Goal: Browse casually: Explore the website without a specific task or goal

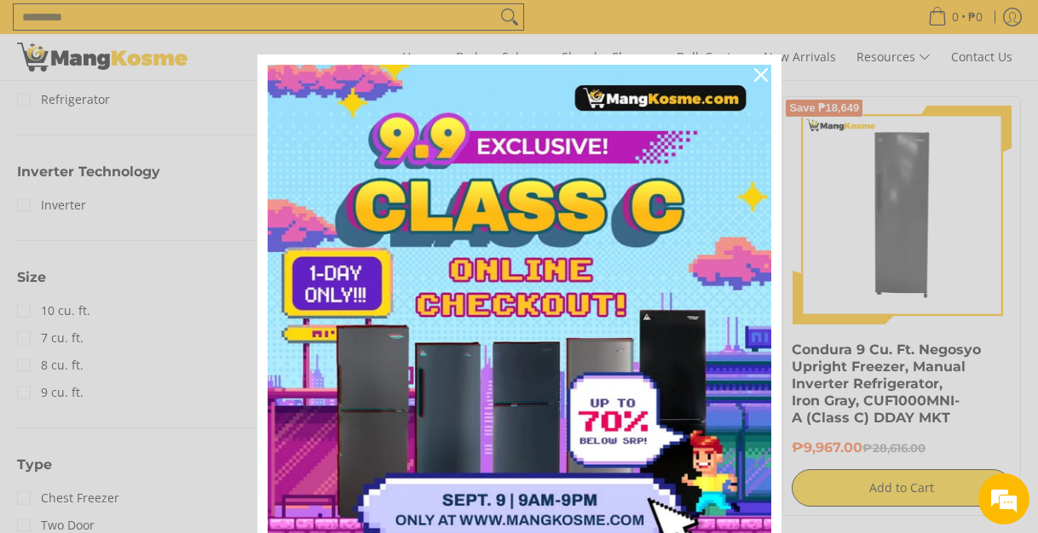
scroll to position [733, 0]
click at [759, 70] on icon "close icon" at bounding box center [761, 75] width 14 height 14
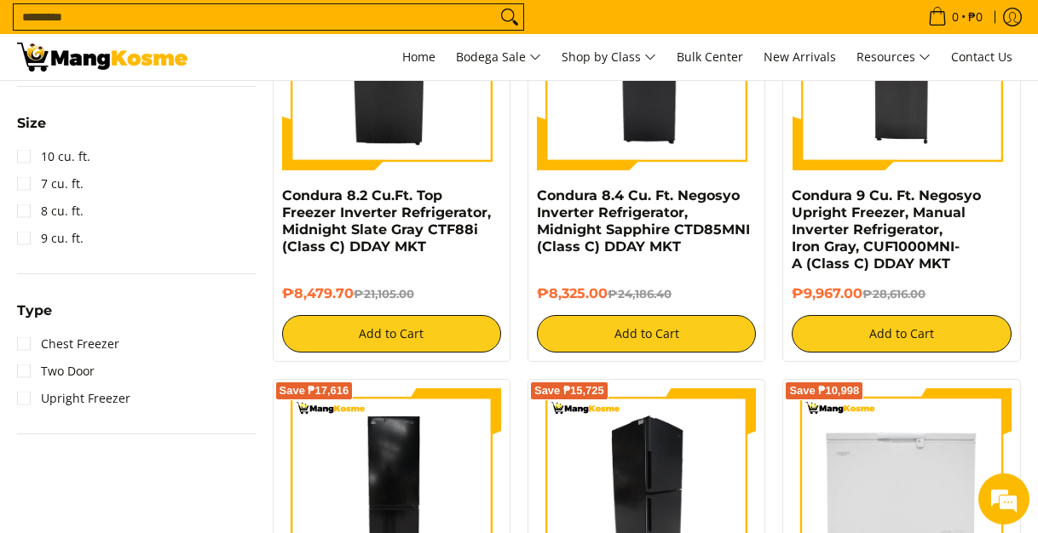
scroll to position [883, 0]
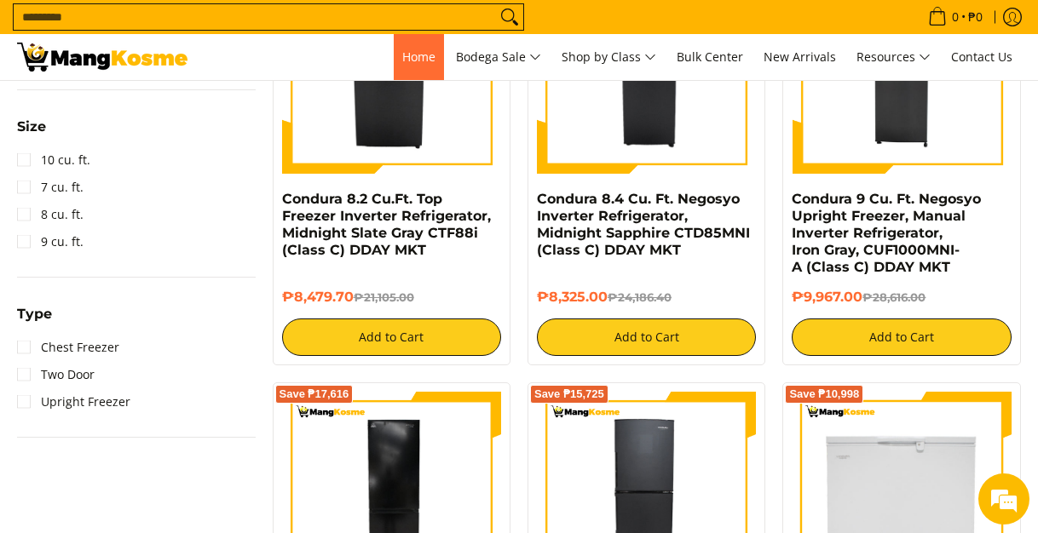
click at [413, 64] on span "Home" at bounding box center [418, 57] width 33 height 16
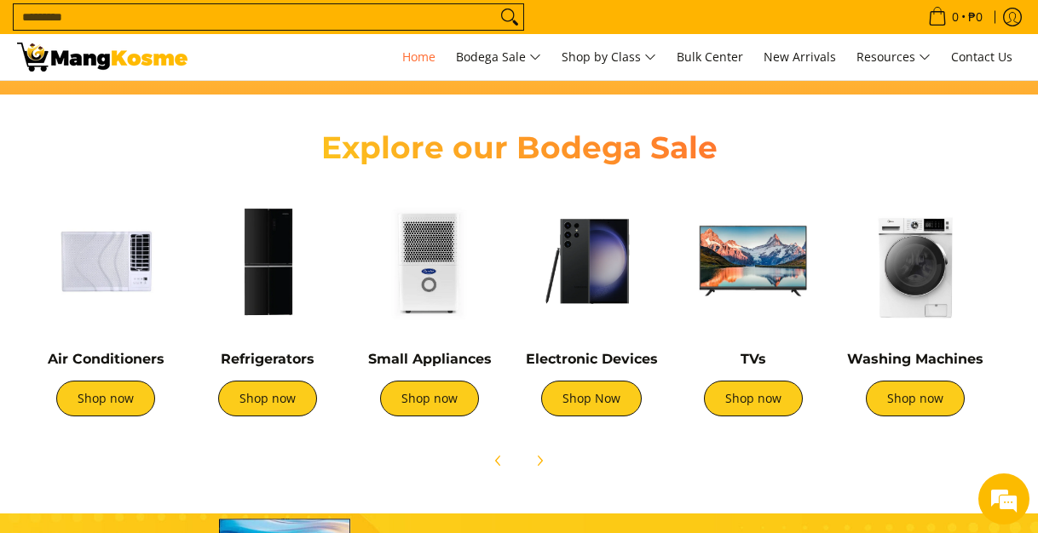
scroll to position [557, 0]
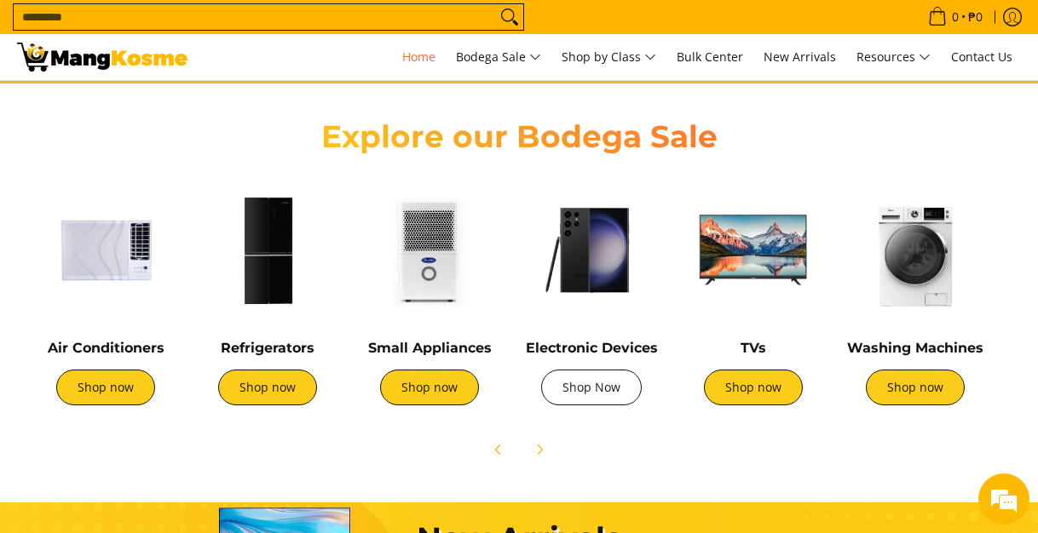
click at [571, 384] on link "Shop Now" at bounding box center [591, 388] width 101 height 36
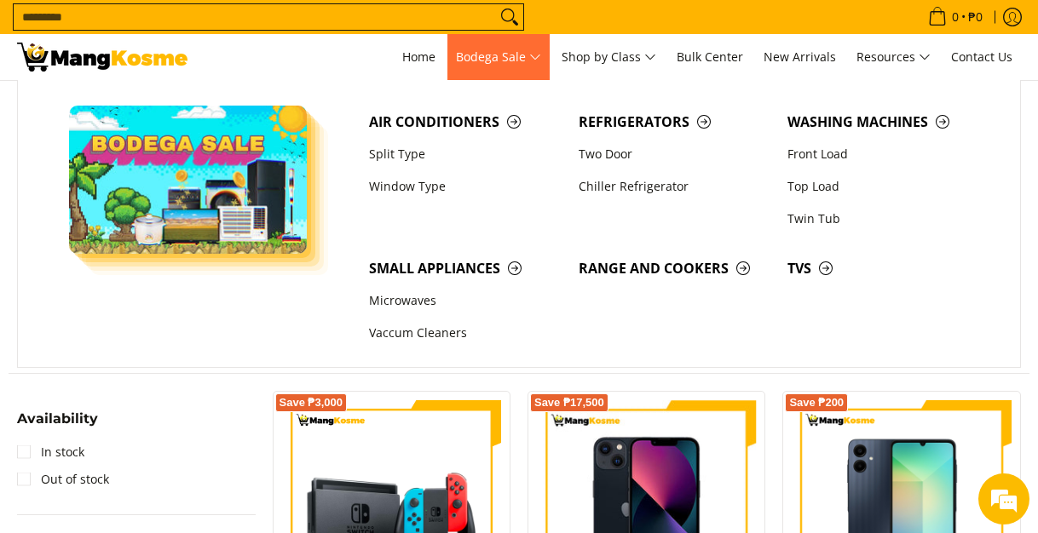
click at [521, 49] on span "Bodega Sale" at bounding box center [498, 57] width 85 height 21
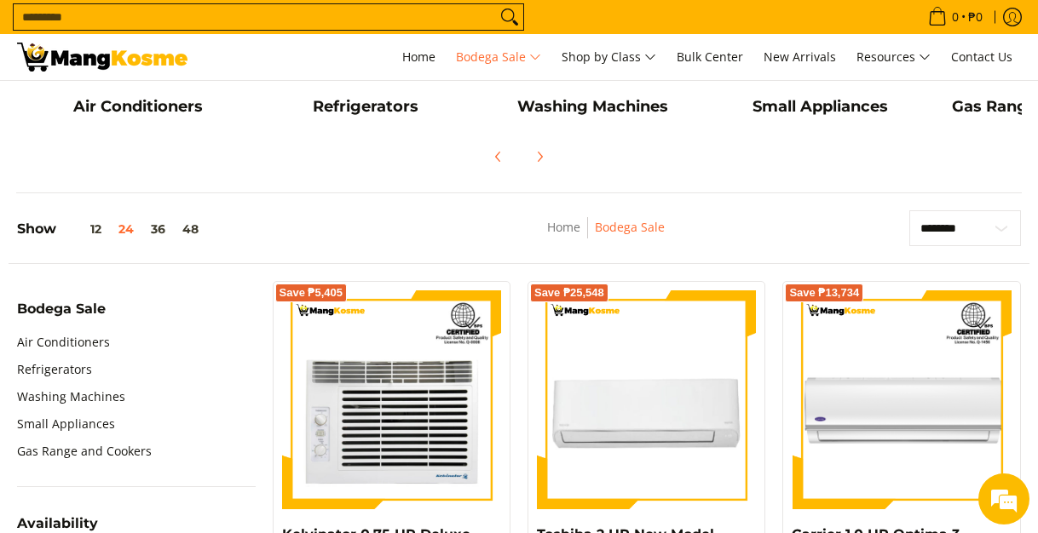
scroll to position [379, 0]
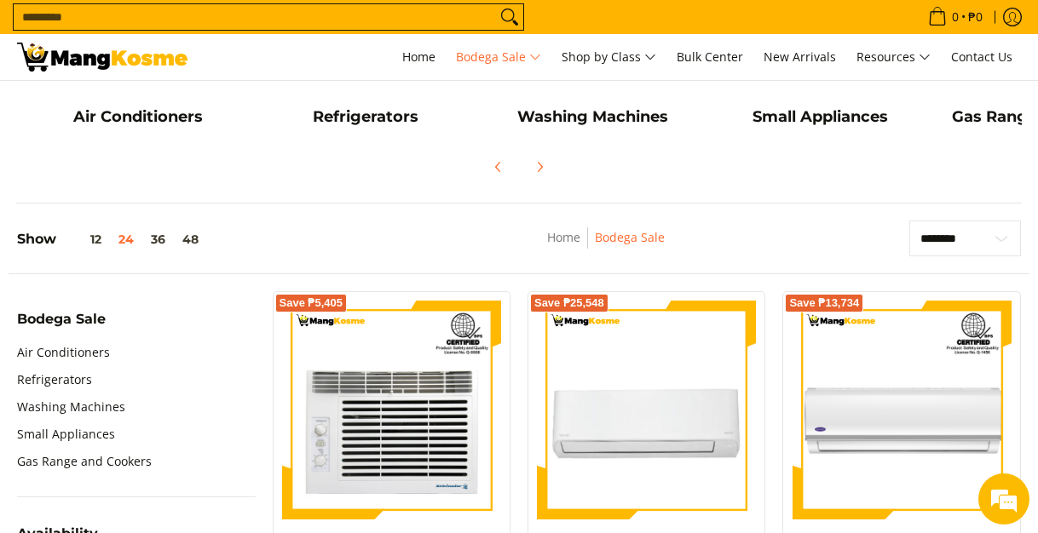
click at [455, 200] on div "Air Conditioners Refrigerators Washing Machines" at bounding box center [518, 63] width 1005 height 279
click at [111, 409] on link "Washing Machines" at bounding box center [71, 407] width 108 height 27
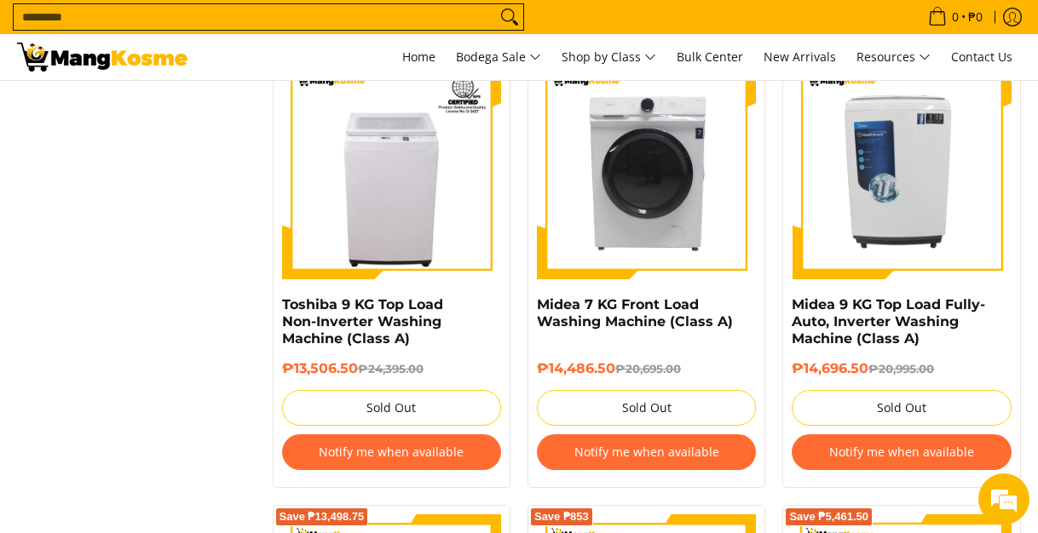
scroll to position [1601, 0]
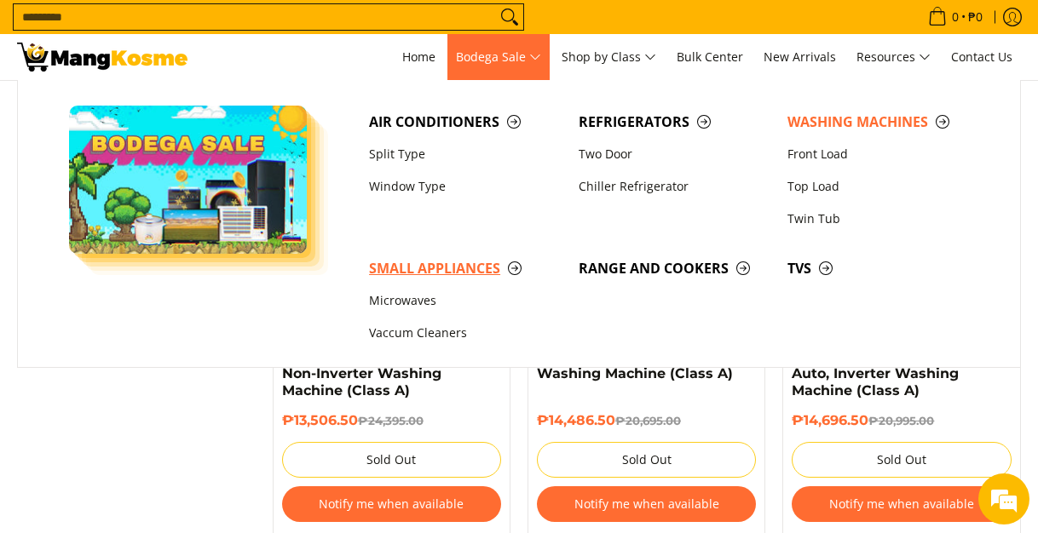
click at [472, 271] on span "Small Appliances" at bounding box center [465, 268] width 192 height 21
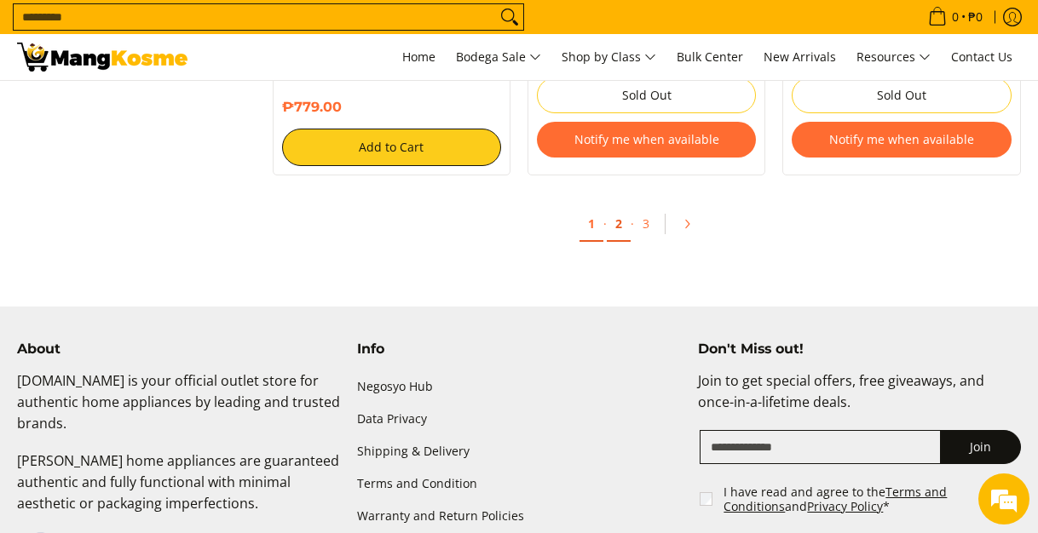
scroll to position [3406, 0]
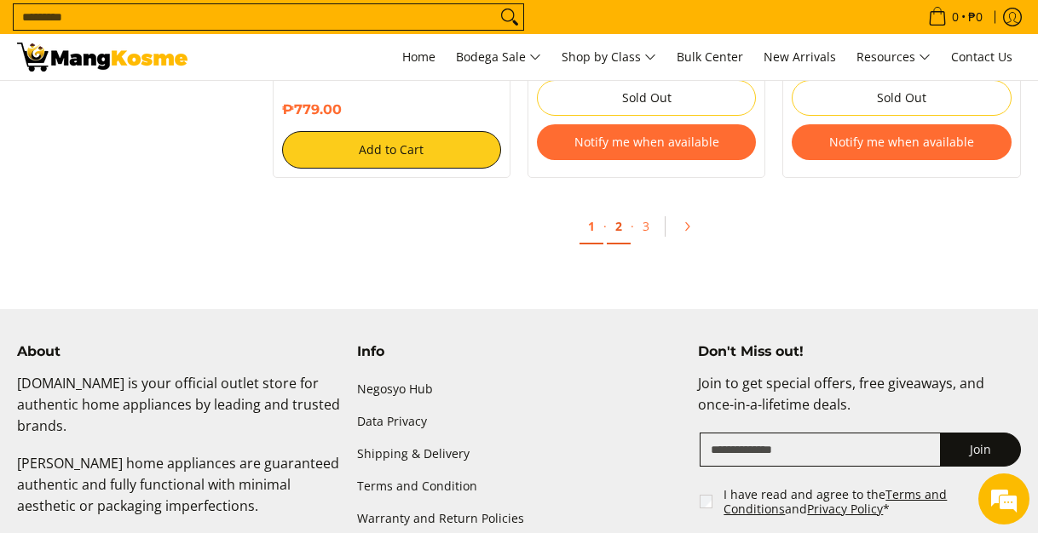
click at [621, 226] on link "2" at bounding box center [619, 227] width 24 height 35
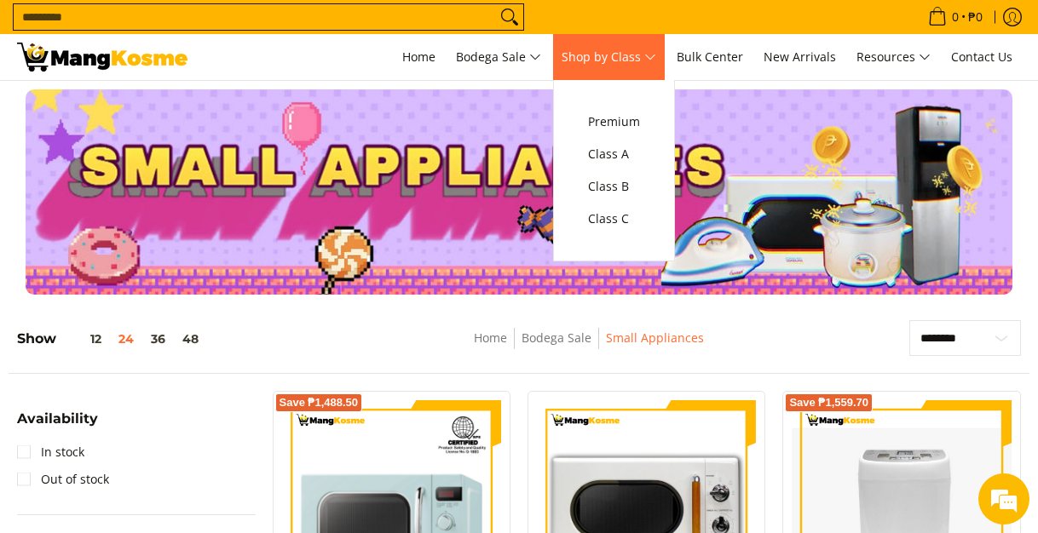
click at [615, 49] on span "Shop by Class" at bounding box center [608, 57] width 95 height 21
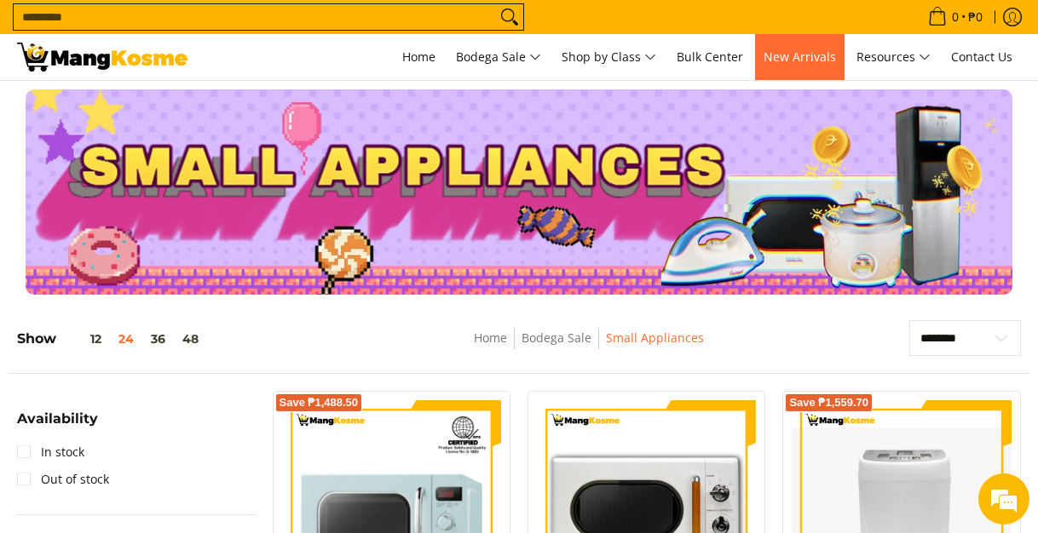
click at [787, 55] on span "New Arrivals" at bounding box center [799, 57] width 72 height 16
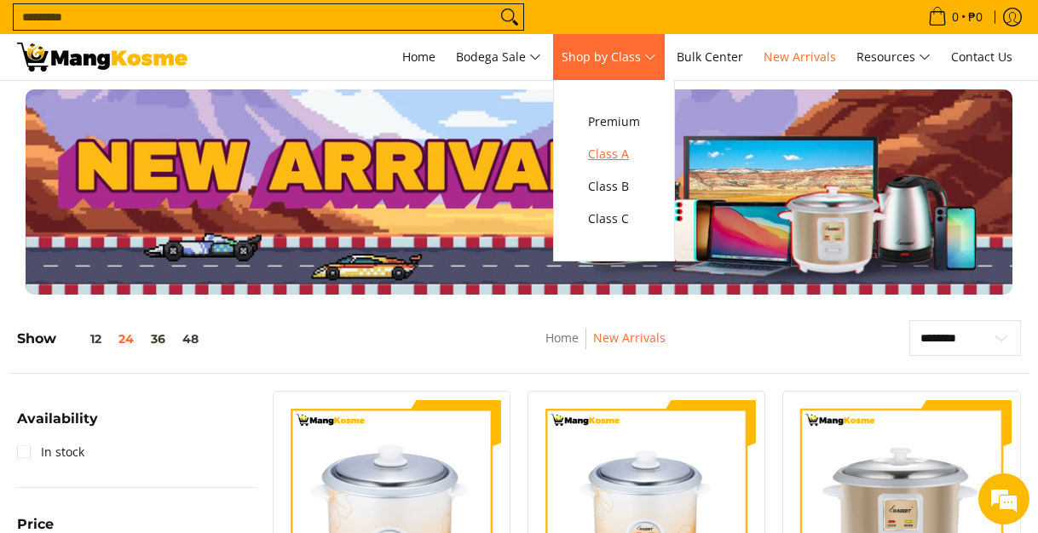
click at [633, 153] on span "Class A" at bounding box center [614, 154] width 52 height 21
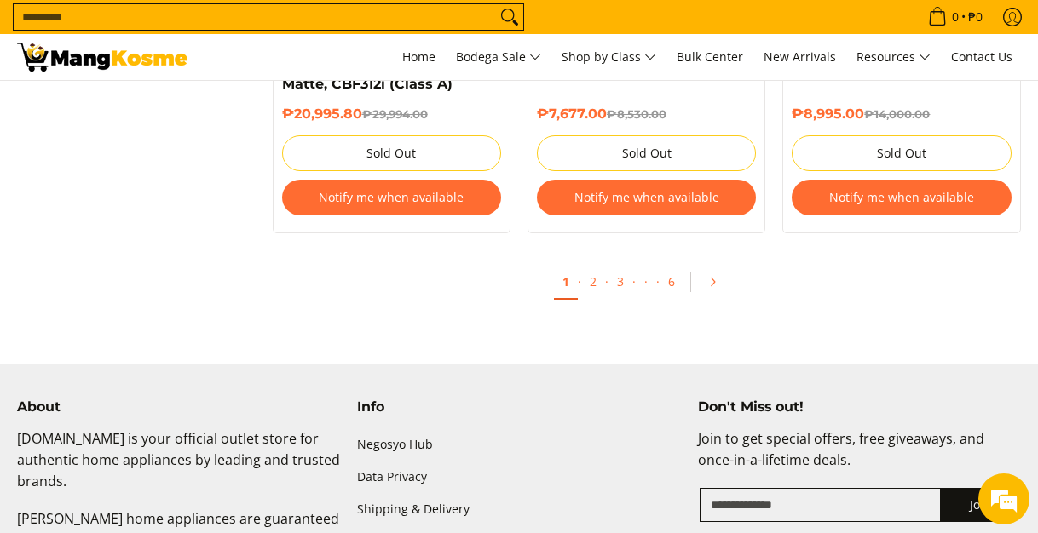
scroll to position [3498, 0]
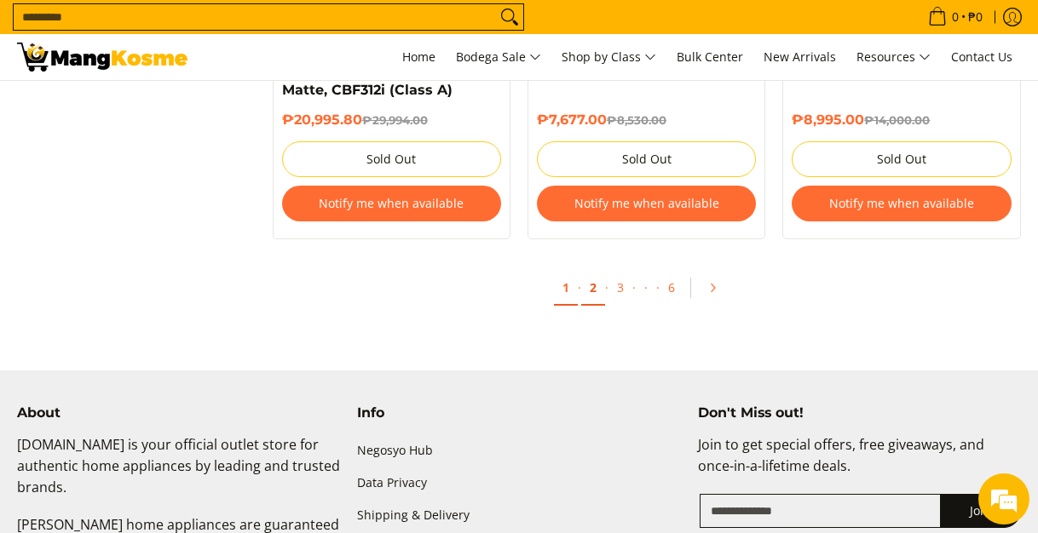
click at [601, 291] on link "2" at bounding box center [593, 288] width 24 height 35
